Goal: Complete application form

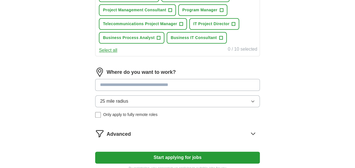
scroll to position [251, 0]
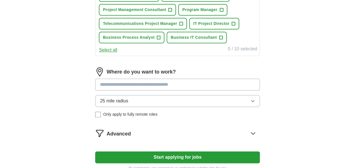
click at [236, 85] on input at bounding box center [177, 85] width 164 height 12
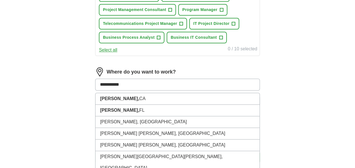
type input "**********"
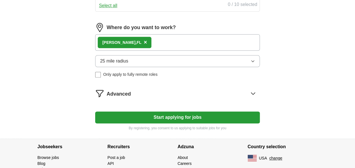
scroll to position [295, 0]
click at [207, 119] on button "Start applying for jobs" at bounding box center [177, 117] width 164 height 12
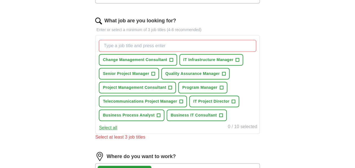
scroll to position [172, 0]
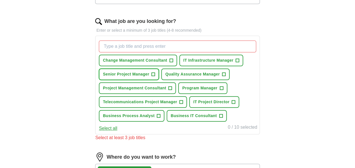
click at [138, 74] on span "Senior Project Manager" at bounding box center [126, 74] width 46 height 6
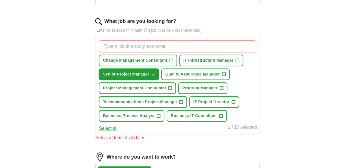
click at [0, 0] on span "×" at bounding box center [0, 0] width 0 height 0
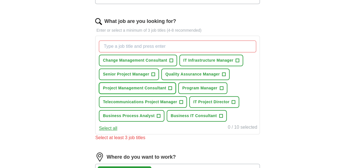
click at [150, 86] on span "Project Management Consultant" at bounding box center [134, 88] width 63 height 6
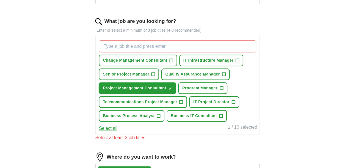
click at [144, 59] on span "Change Management Consultant" at bounding box center [135, 60] width 64 height 6
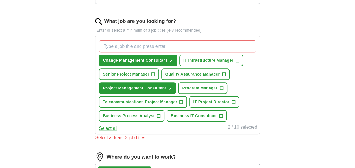
click at [187, 115] on span "Business IT Consultant" at bounding box center [194, 116] width 46 height 6
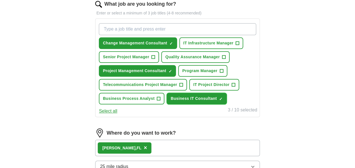
scroll to position [189, 0]
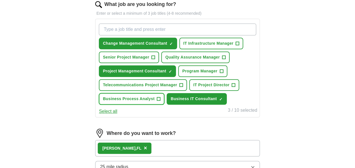
click at [151, 99] on span "Business Process Analyst" at bounding box center [129, 99] width 52 height 6
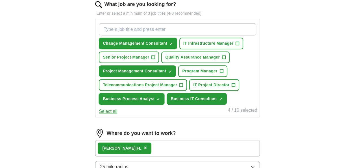
click at [227, 84] on span "IT Project Director" at bounding box center [211, 85] width 36 height 6
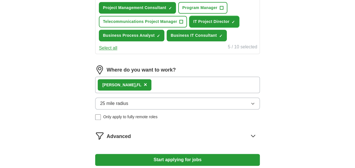
scroll to position [254, 0]
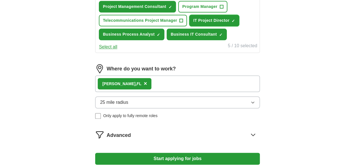
click at [175, 159] on button "Start applying for jobs" at bounding box center [177, 159] width 164 height 12
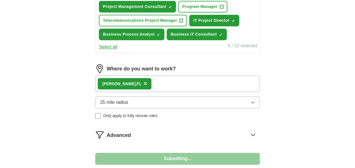
select select "**"
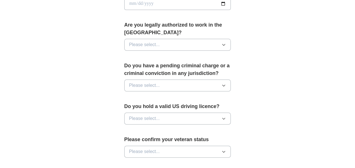
scroll to position [282, 0]
click at [220, 43] on button "Please select..." at bounding box center [177, 44] width 107 height 12
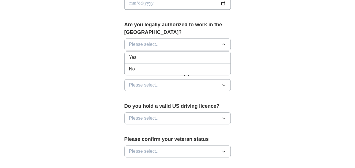
click at [192, 55] on div "Yes" at bounding box center [177, 57] width 97 height 7
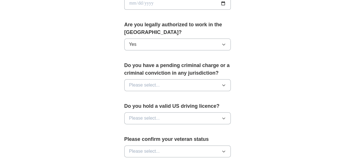
click at [225, 85] on icon "button" at bounding box center [224, 85] width 5 height 5
click at [200, 110] on div "No" at bounding box center [177, 109] width 97 height 7
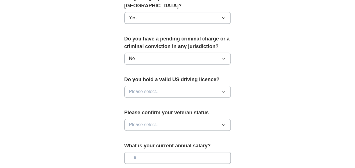
scroll to position [309, 0]
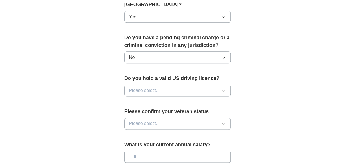
click at [223, 88] on icon "button" at bounding box center [224, 90] width 5 height 5
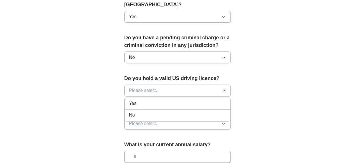
click at [196, 100] on div "Yes" at bounding box center [177, 103] width 97 height 7
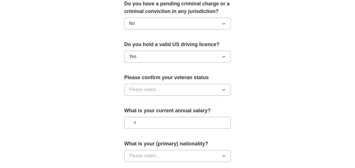
scroll to position [345, 0]
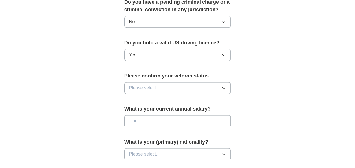
click at [220, 85] on button "Please select..." at bounding box center [177, 88] width 107 height 12
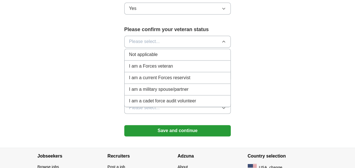
scroll to position [392, 0]
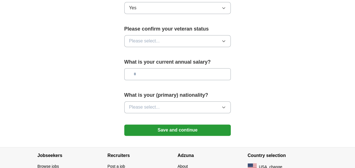
click at [198, 38] on button "Please select..." at bounding box center [177, 41] width 107 height 12
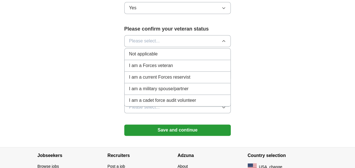
click at [174, 51] on div "Not applicable" at bounding box center [177, 54] width 97 height 7
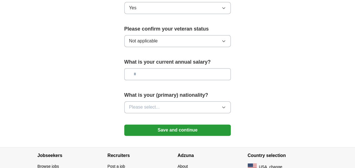
click at [203, 71] on input "text" at bounding box center [177, 74] width 107 height 12
click at [222, 105] on icon "button" at bounding box center [224, 107] width 5 height 5
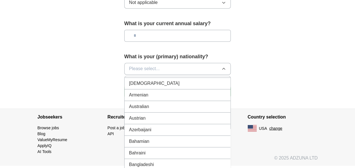
scroll to position [0, 0]
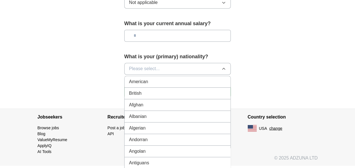
click at [153, 81] on div "American" at bounding box center [177, 81] width 97 height 7
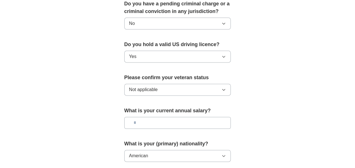
scroll to position [426, 0]
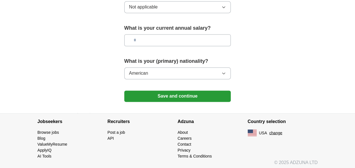
click at [205, 94] on button "Save and continue" at bounding box center [177, 95] width 107 height 11
